Goal: Task Accomplishment & Management: Manage account settings

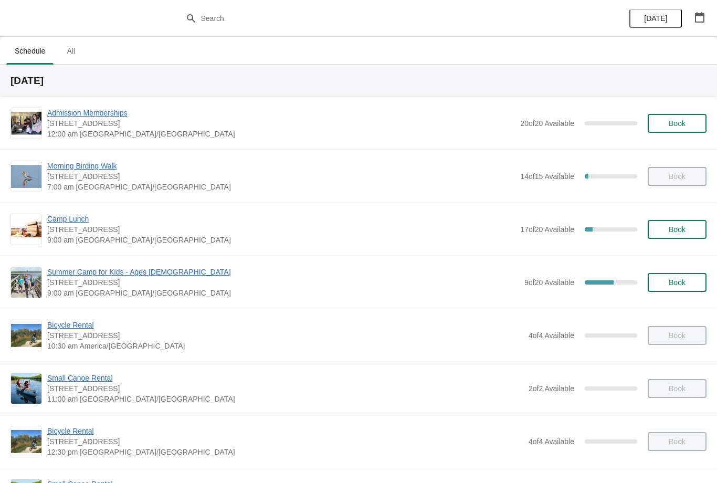
click at [76, 214] on span "Camp Lunch" at bounding box center [281, 219] width 468 height 10
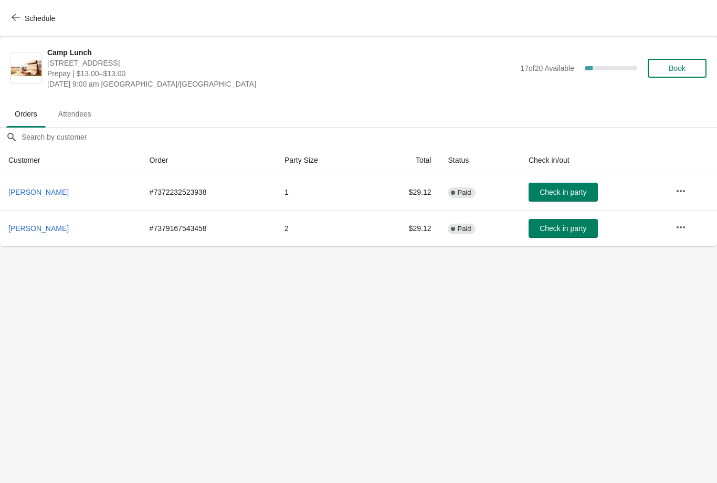
click at [24, 22] on span "Schedule" at bounding box center [34, 18] width 41 height 10
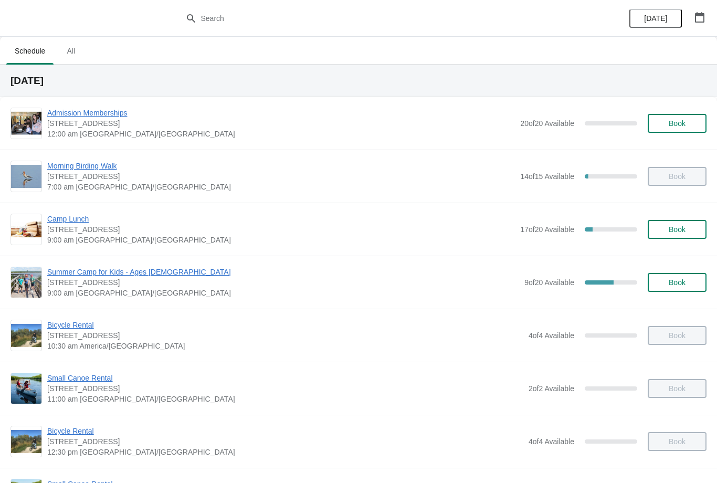
click at [93, 167] on span "Morning Birding Walk" at bounding box center [281, 166] width 468 height 10
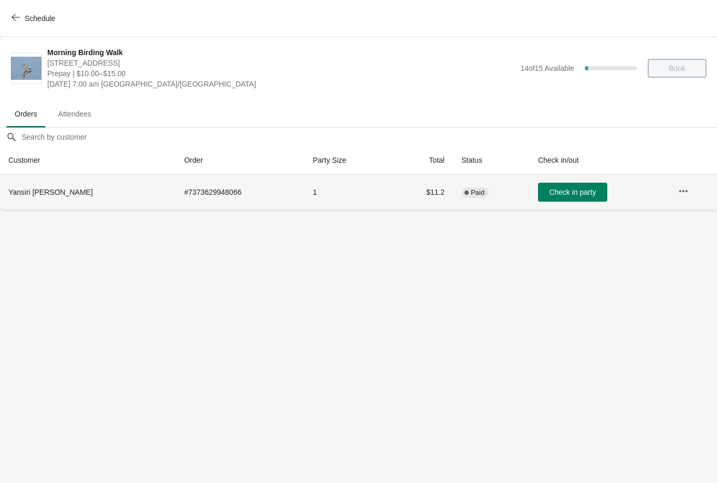
click at [560, 196] on span "Check in party" at bounding box center [572, 192] width 47 height 8
click at [14, 14] on icon "button" at bounding box center [16, 17] width 8 height 8
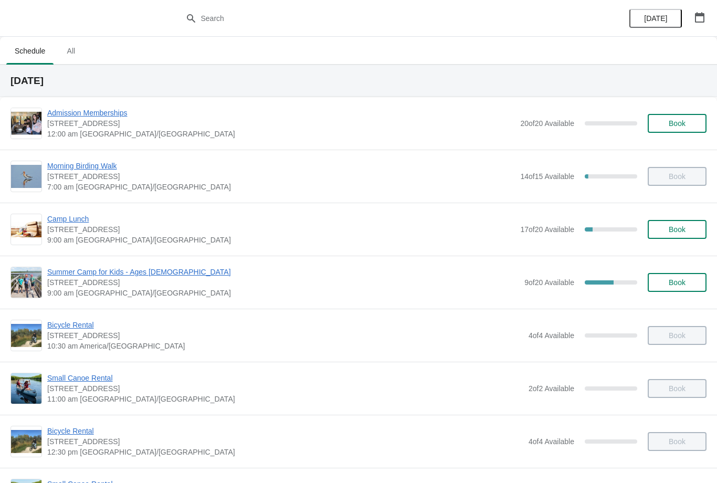
click at [84, 214] on span "Camp Lunch" at bounding box center [281, 219] width 468 height 10
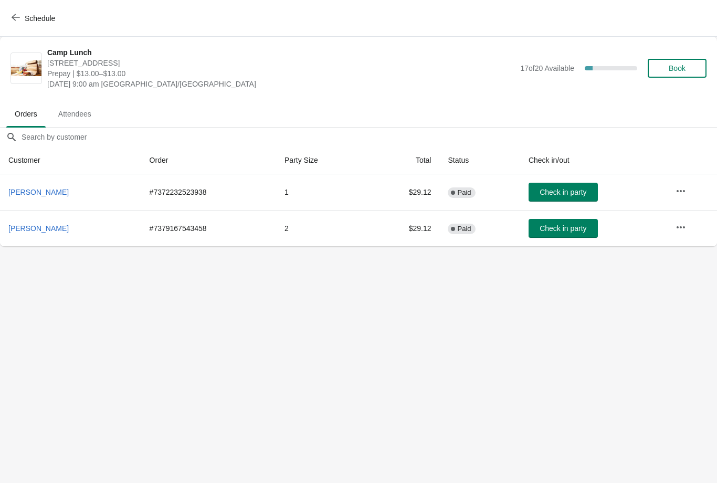
click at [570, 194] on span "Check in party" at bounding box center [563, 192] width 47 height 8
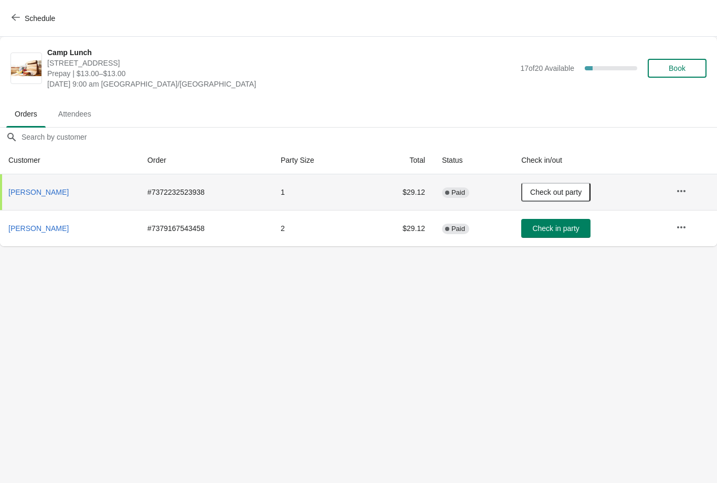
click at [556, 230] on span "Check in party" at bounding box center [555, 228] width 47 height 8
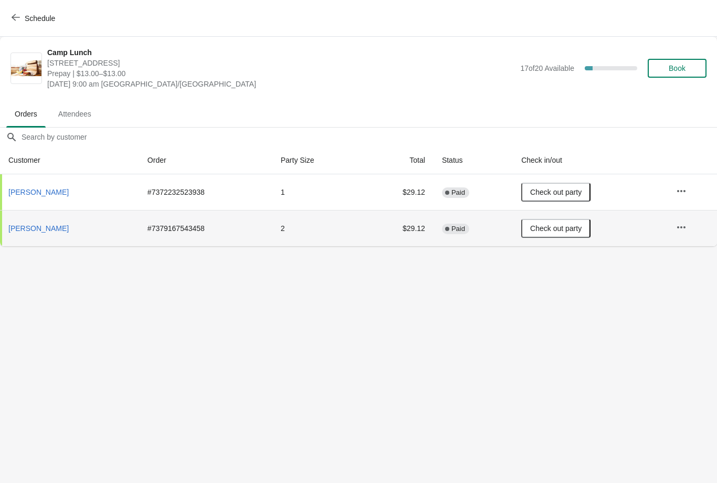
click at [17, 23] on span "button" at bounding box center [16, 18] width 8 height 10
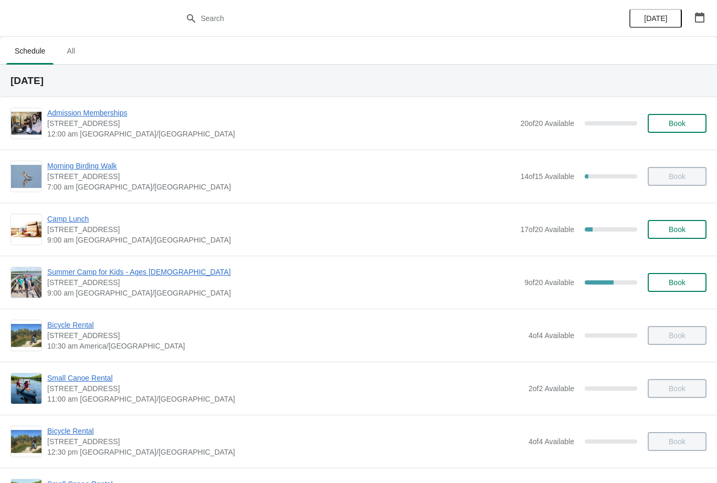
click at [124, 273] on span "Summer Camp for Kids - Ages [DEMOGRAPHIC_DATA]" at bounding box center [283, 272] width 472 height 10
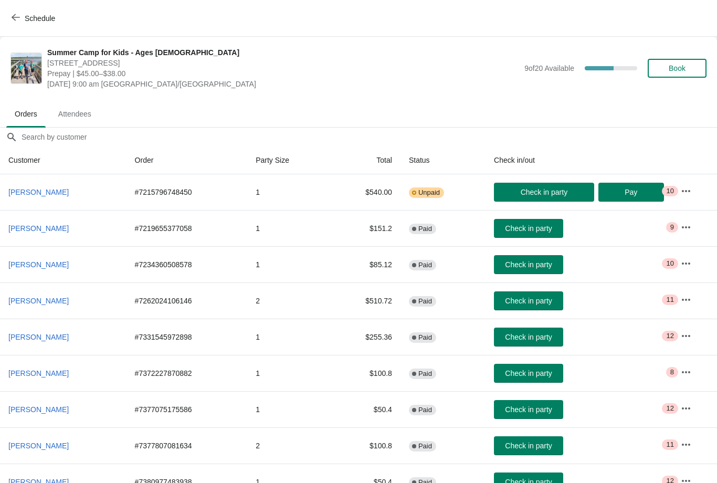
click at [561, 197] on button "Check in party" at bounding box center [544, 192] width 100 height 19
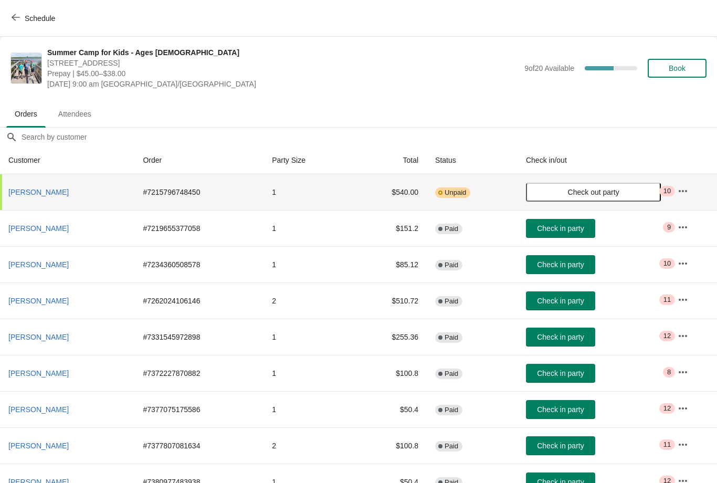
click at [571, 231] on span "Check in party" at bounding box center [560, 228] width 47 height 8
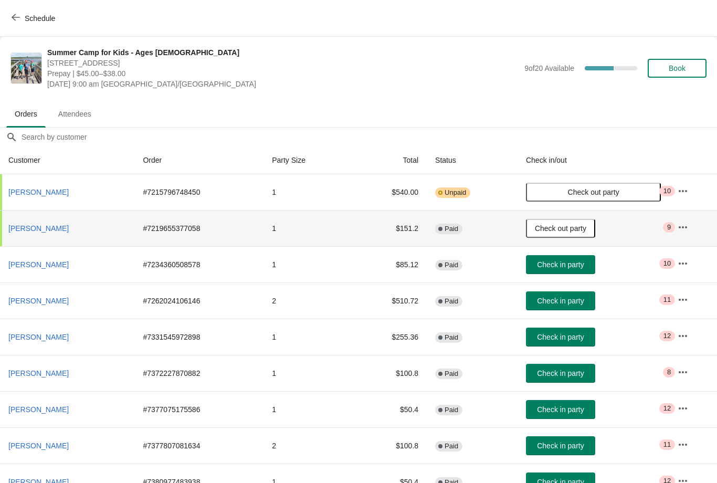
click at [584, 261] on span "Check in party" at bounding box center [560, 264] width 47 height 8
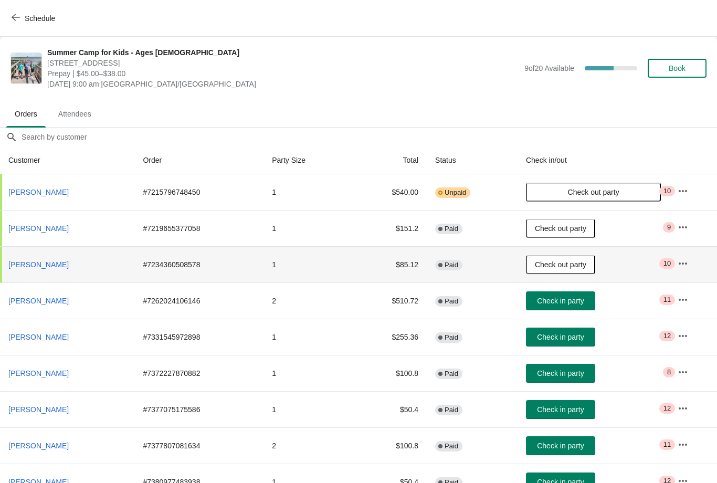
click at [580, 303] on span "Check in party" at bounding box center [560, 301] width 47 height 8
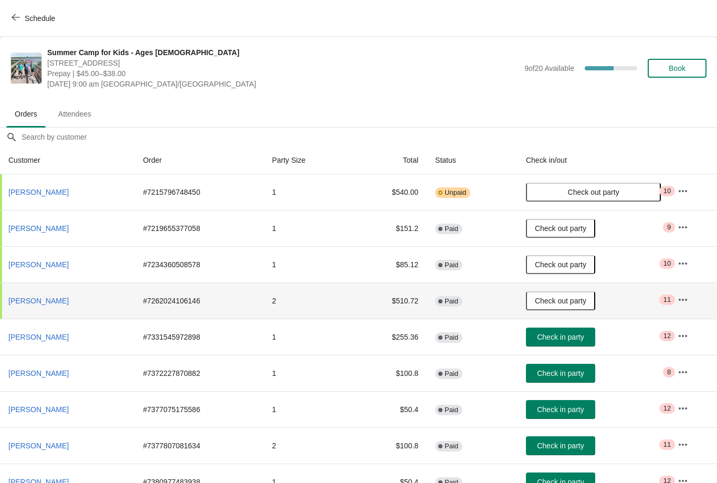
click at [583, 336] on span "Check in party" at bounding box center [560, 337] width 47 height 8
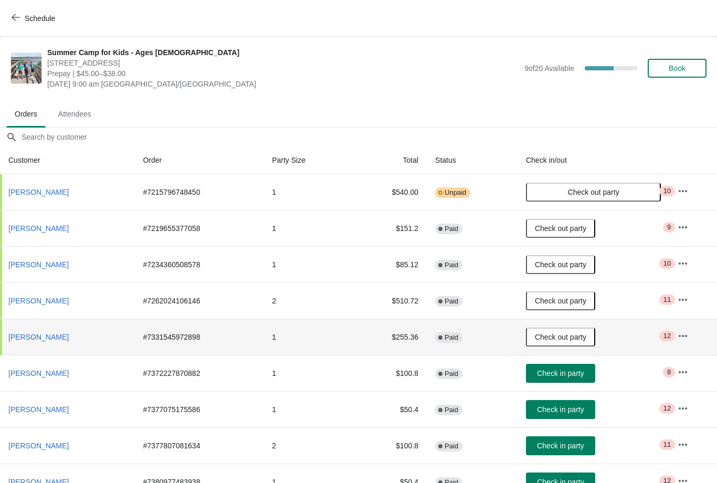
click at [584, 371] on span "Check in party" at bounding box center [560, 373] width 47 height 8
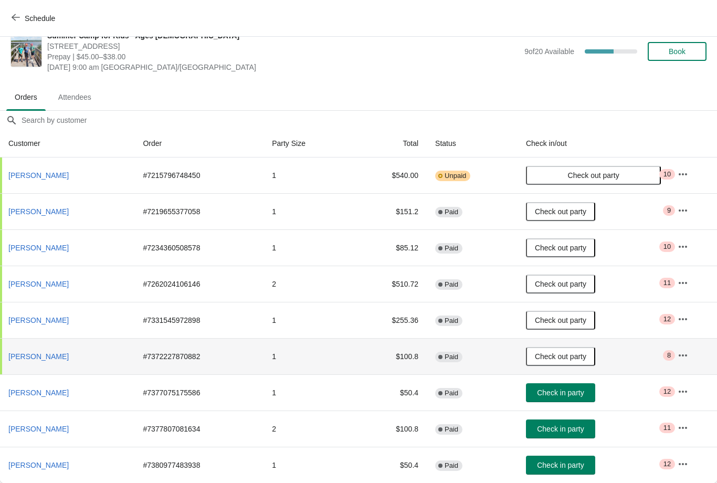
scroll to position [18, -1]
click at [583, 390] on span "Check in party" at bounding box center [560, 392] width 47 height 8
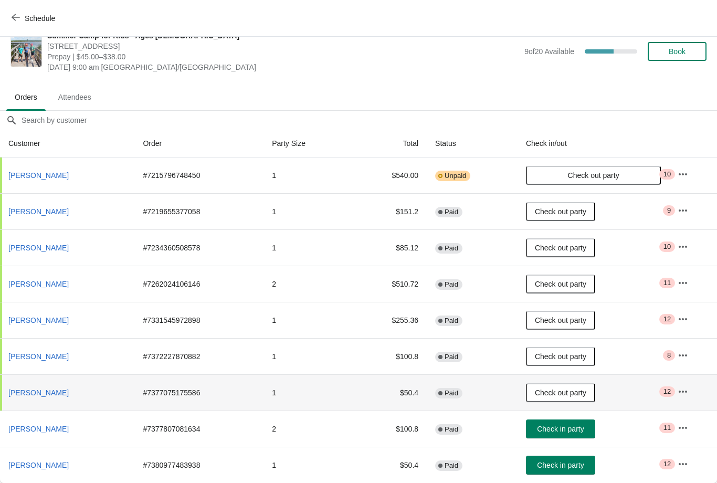
click at [577, 433] on span "Check in party" at bounding box center [560, 429] width 47 height 8
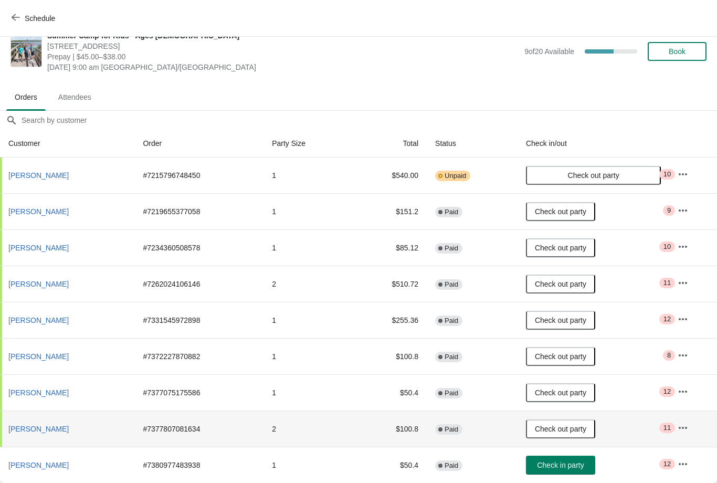
click at [582, 463] on span "Check in party" at bounding box center [560, 465] width 47 height 8
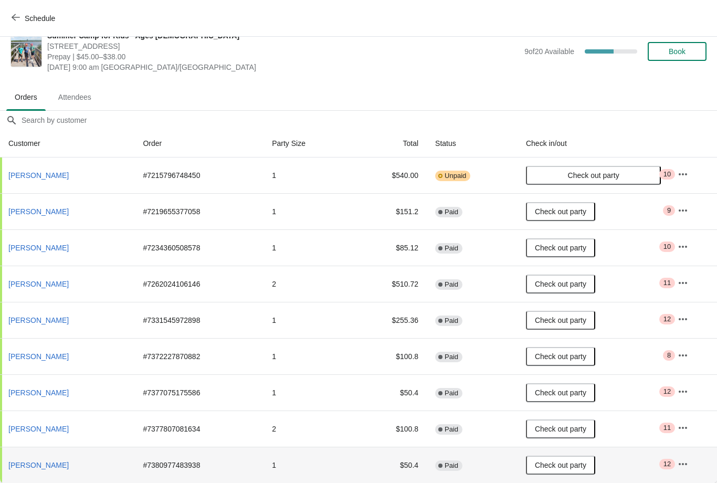
click at [13, 20] on icon "button" at bounding box center [16, 17] width 8 height 8
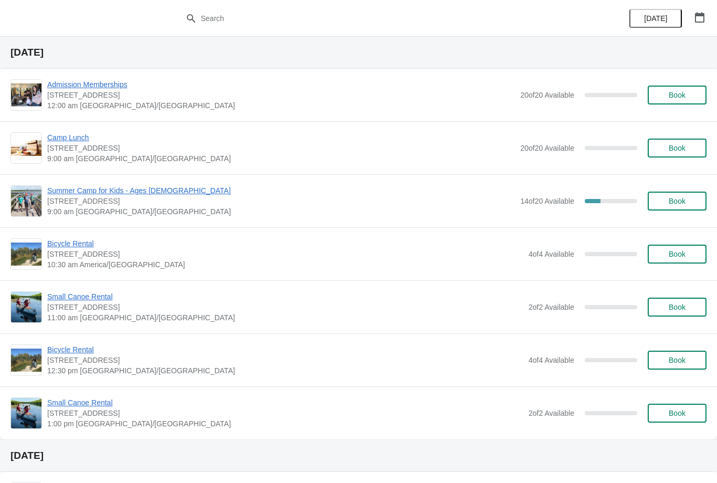
scroll to position [497, 0]
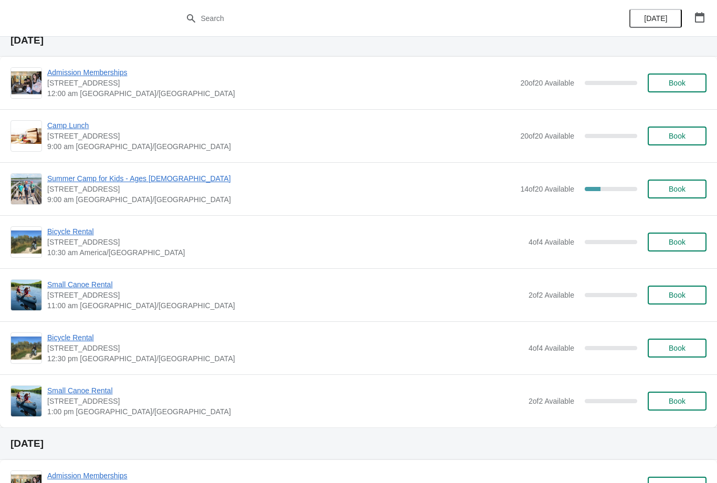
click at [145, 182] on span "Summer Camp for Kids - Ages [DEMOGRAPHIC_DATA]" at bounding box center [281, 178] width 468 height 10
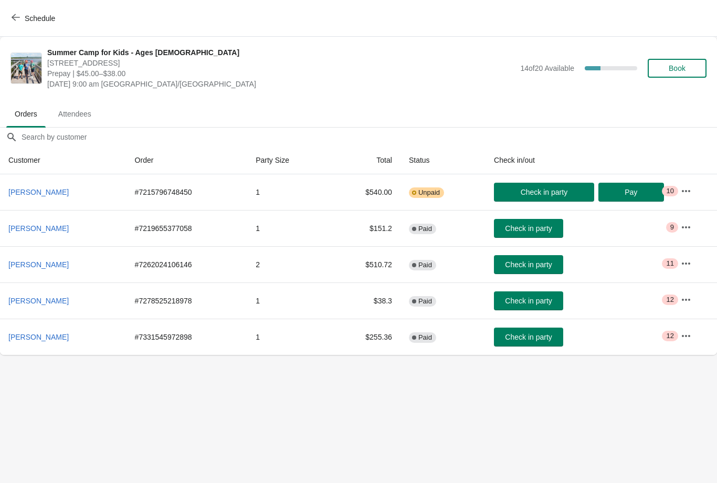
click at [23, 24] on button "Schedule" at bounding box center [34, 18] width 58 height 19
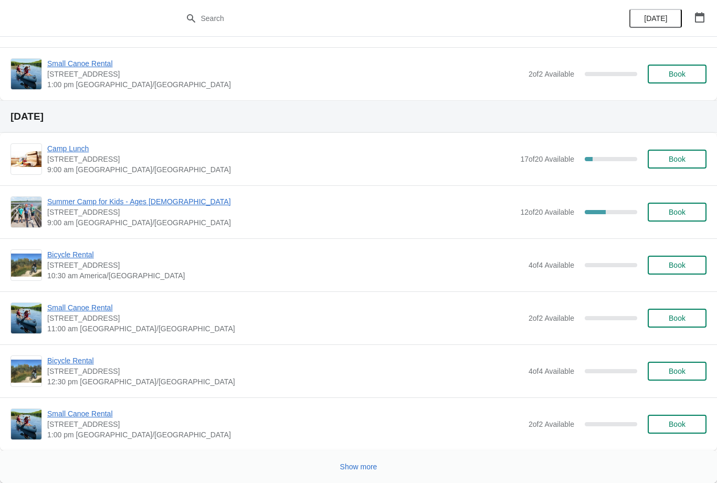
scroll to position [2415, 0]
click at [363, 462] on span "Show more" at bounding box center [358, 466] width 37 height 8
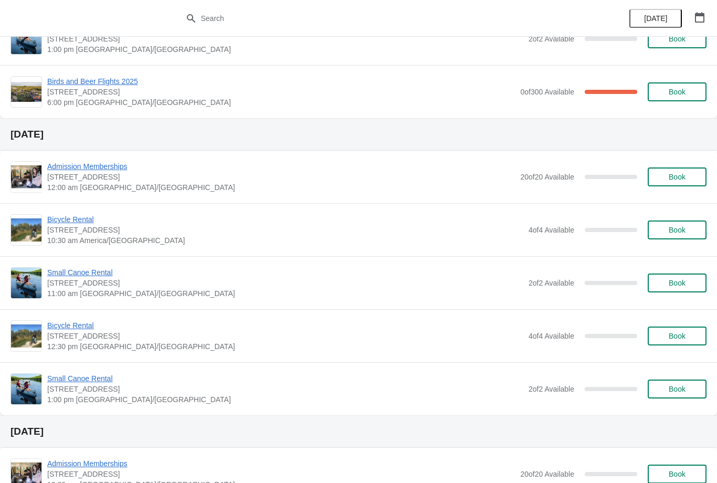
scroll to position [3205, 0]
